Goal: Task Accomplishment & Management: Use online tool/utility

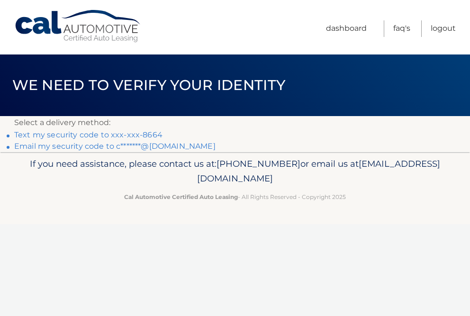
click at [133, 135] on link "Text my security code to xxx-xxx-8664" at bounding box center [88, 134] width 148 height 9
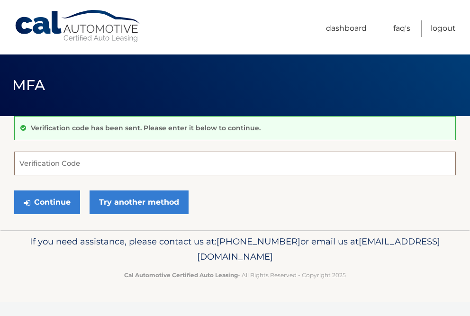
click at [107, 167] on input "Verification Code" at bounding box center [234, 163] width 441 height 24
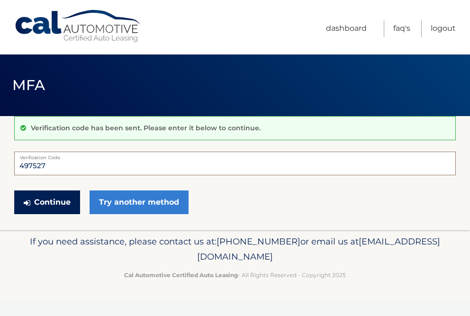
type input "497527"
click at [49, 199] on button "Continue" at bounding box center [47, 202] width 66 height 24
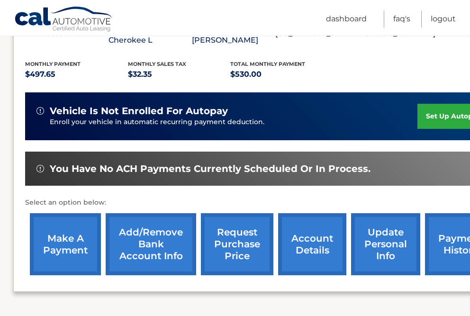
scroll to position [201, 1]
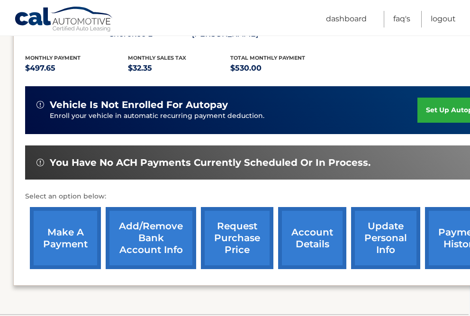
click at [58, 242] on link "make a payment" at bounding box center [65, 238] width 71 height 62
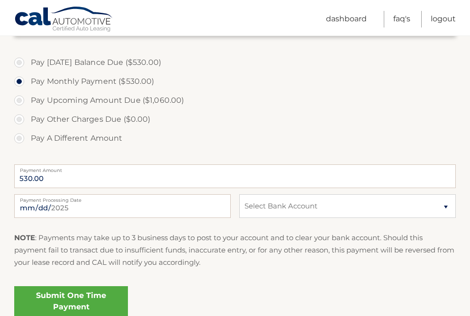
scroll to position [339, 0]
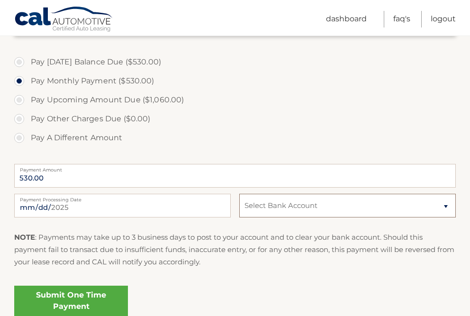
select select "NDJjODFjMDMtOThiMi00ZjRjLTkzZmItNzVhMjdkMTUzODg1"
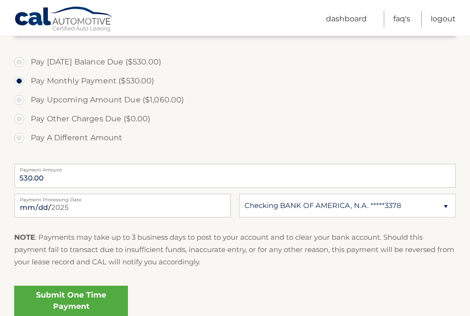
click at [248, 258] on p "NOTE : Payments may take up to 3 business days to post to your account and to c…" at bounding box center [234, 249] width 441 height 37
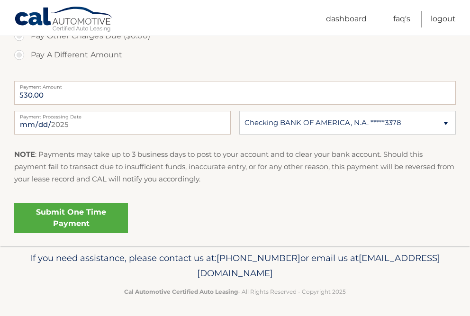
scroll to position [422, 0]
click at [86, 214] on link "Submit One Time Payment" at bounding box center [71, 218] width 114 height 30
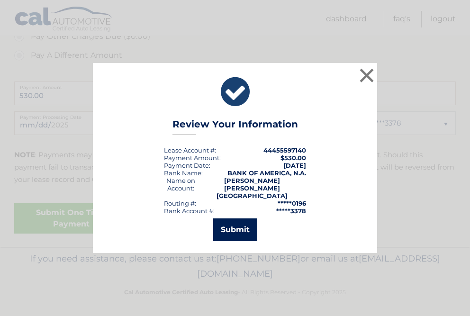
click at [239, 223] on button "Submit" at bounding box center [235, 229] width 44 height 23
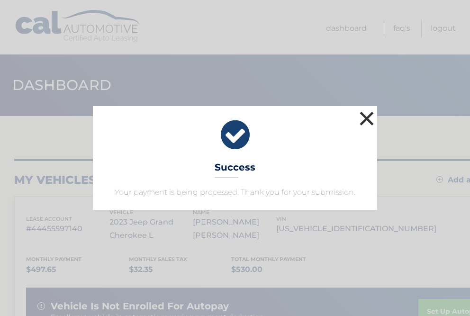
click at [363, 122] on button "×" at bounding box center [366, 118] width 19 height 19
